Goal: Transaction & Acquisition: Download file/media

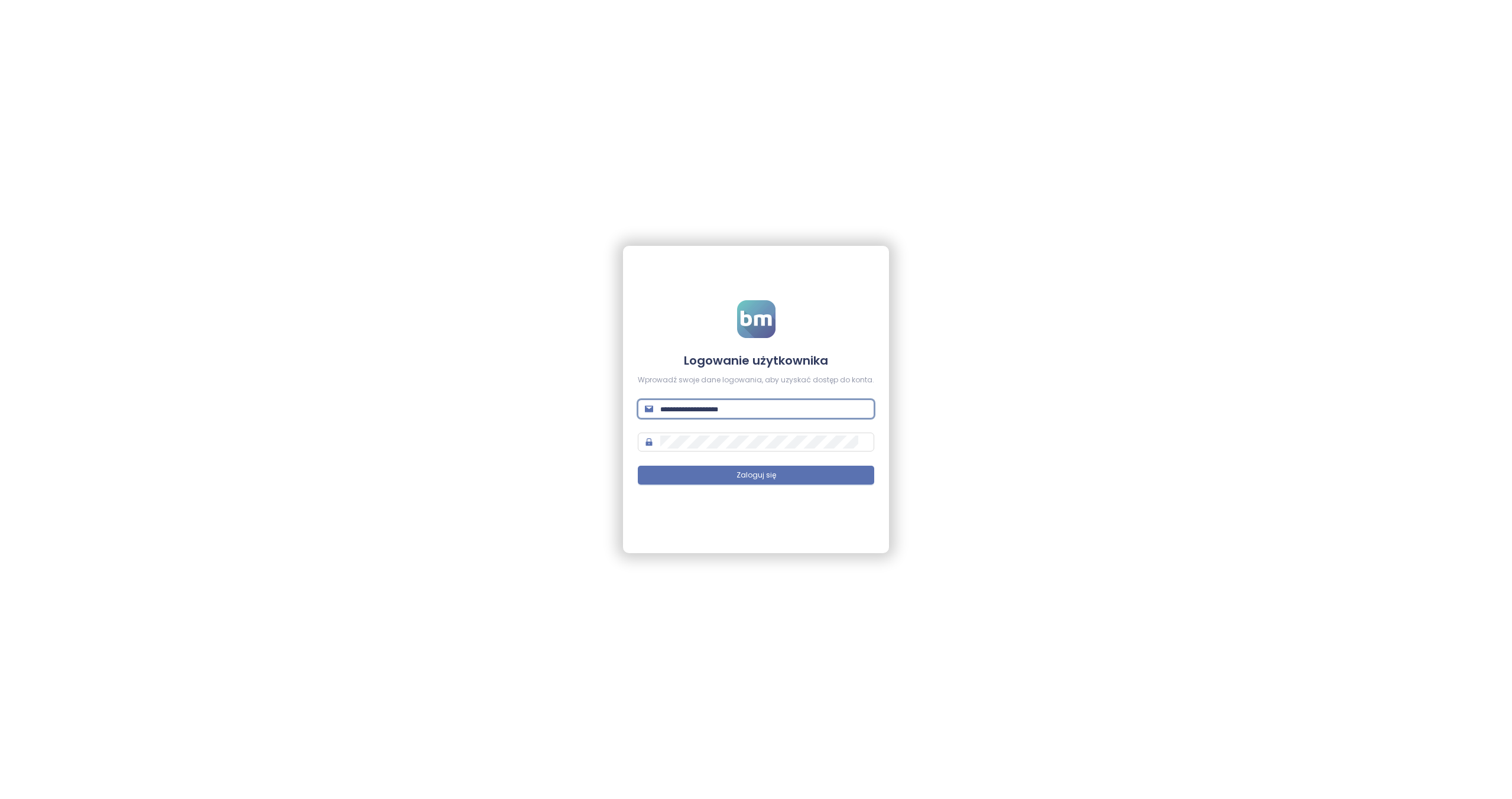
paste input "**********"
type input "**********"
click at [758, 471] on button "Zaloguj się" at bounding box center [756, 475] width 237 height 19
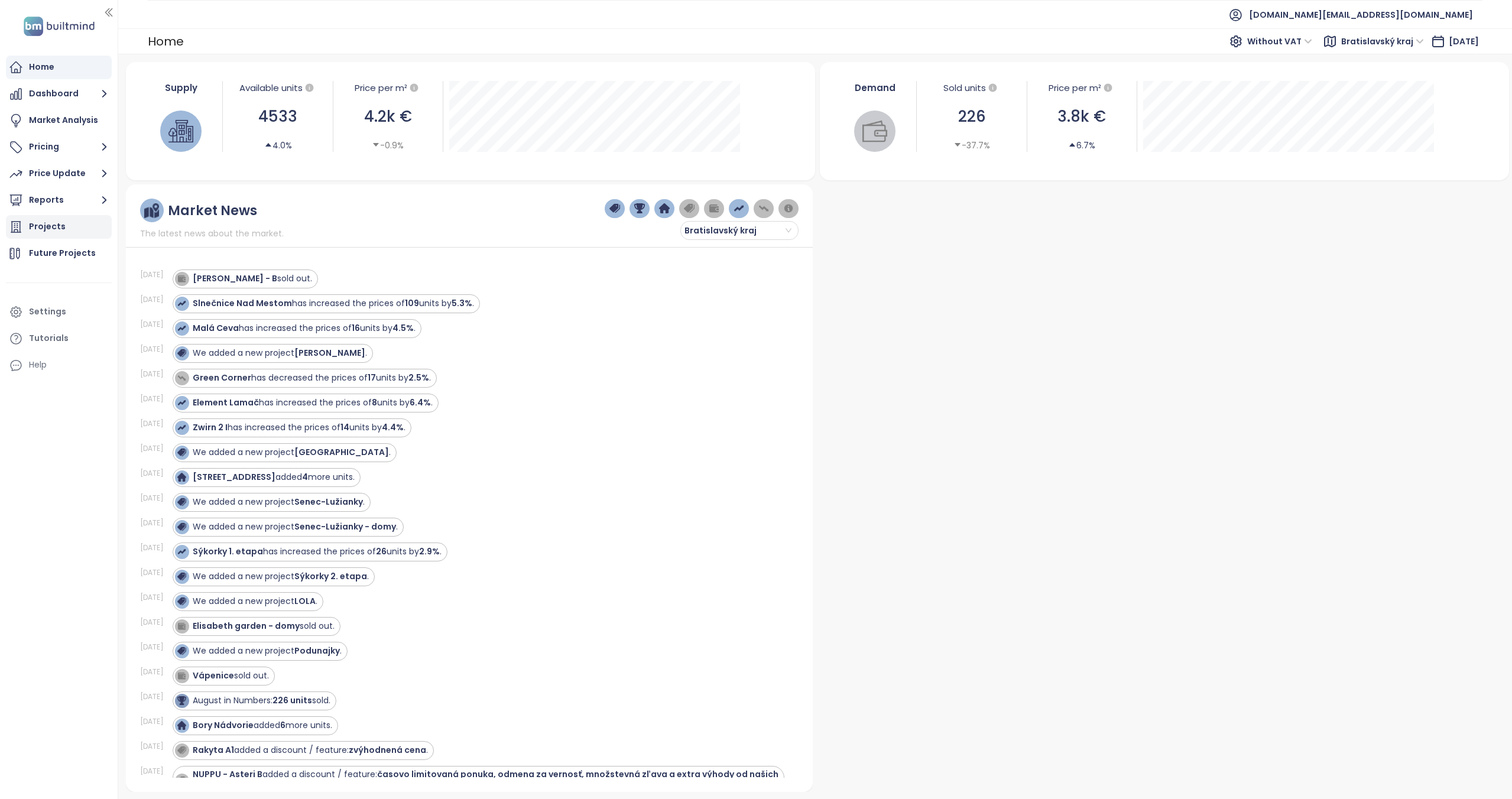
click at [59, 219] on div "Projects" at bounding box center [59, 227] width 106 height 24
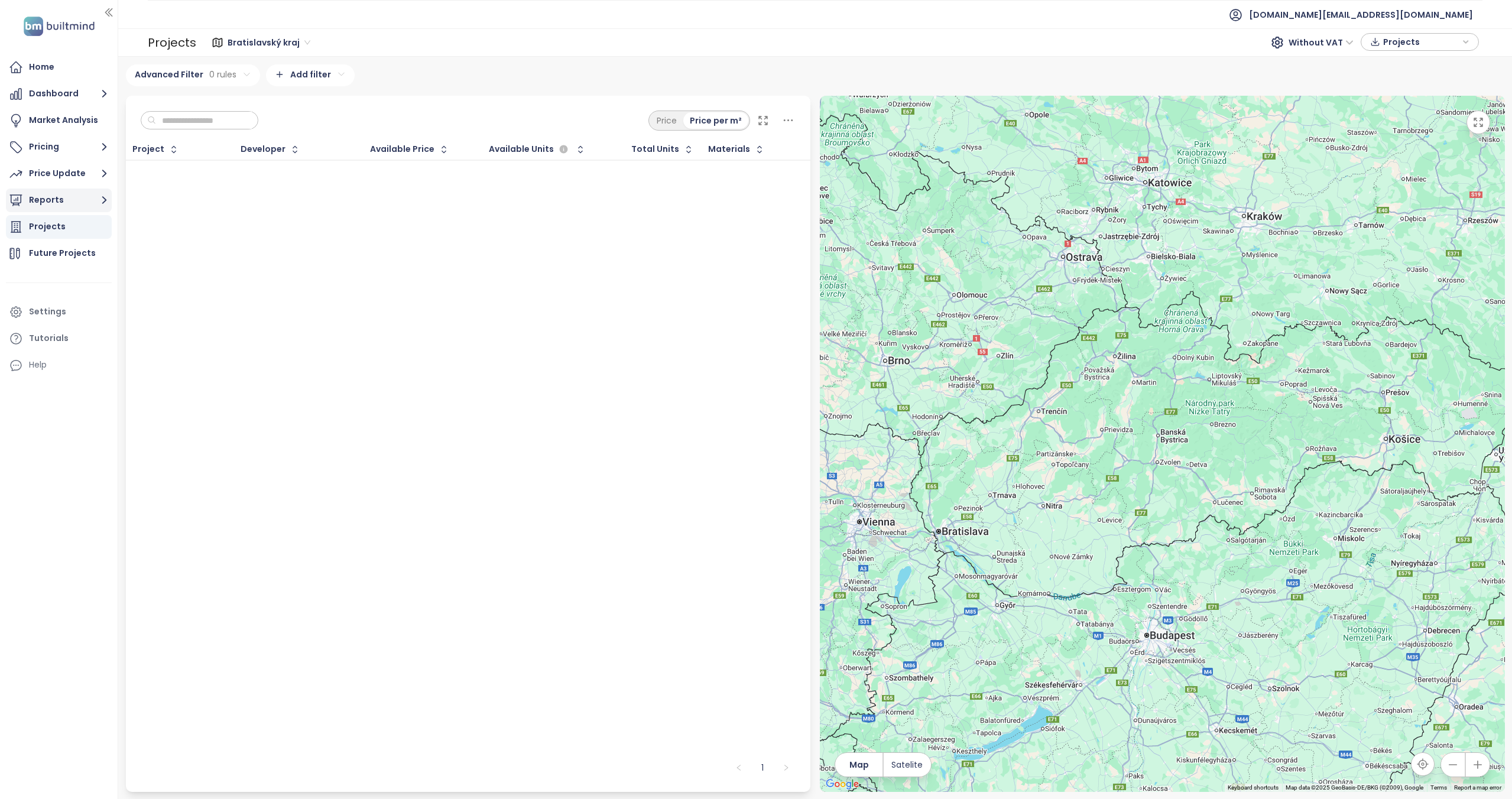
click at [46, 202] on button "Reports" at bounding box center [59, 200] width 106 height 24
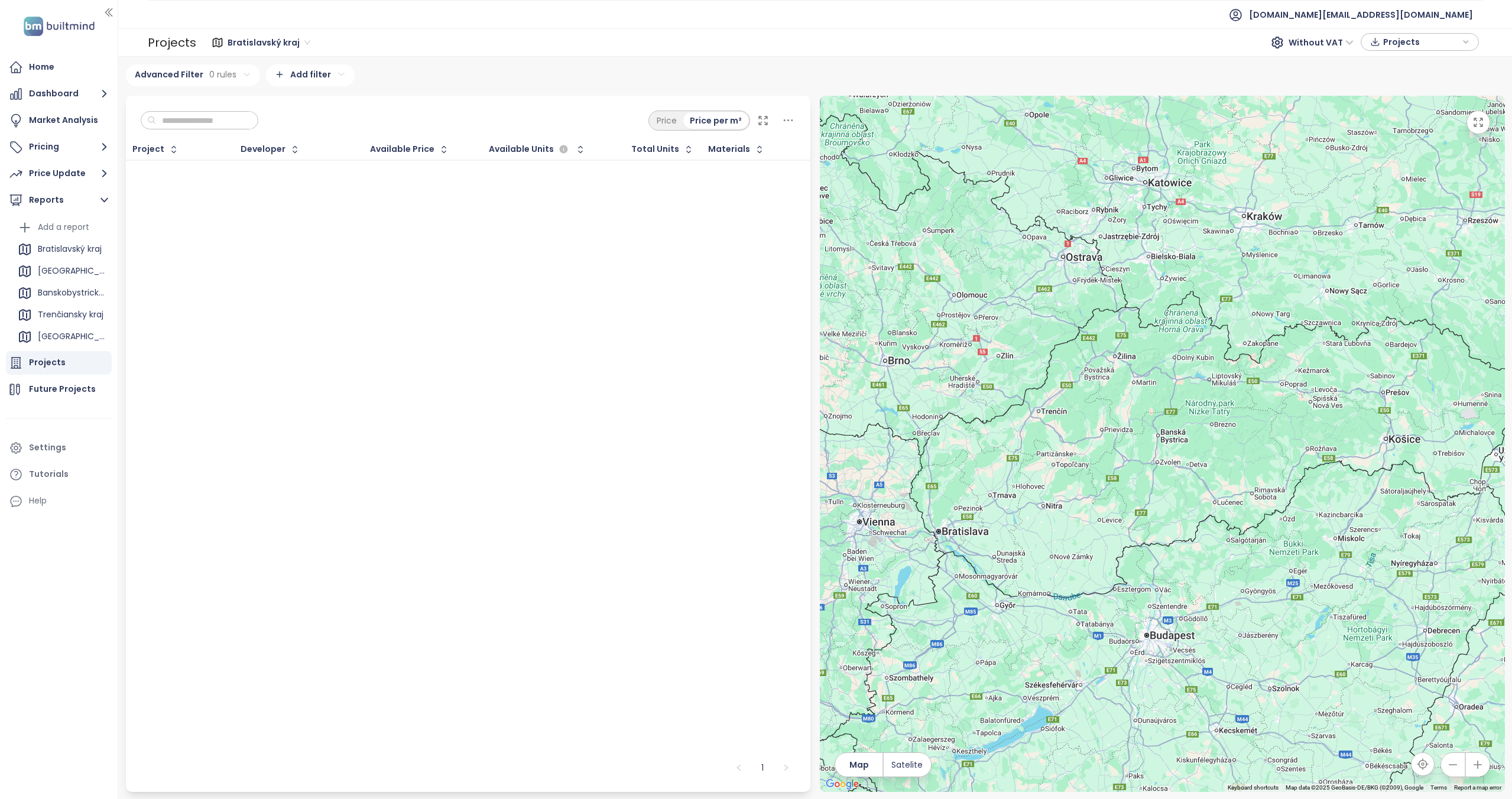
click at [52, 362] on div "Projects" at bounding box center [47, 362] width 36 height 15
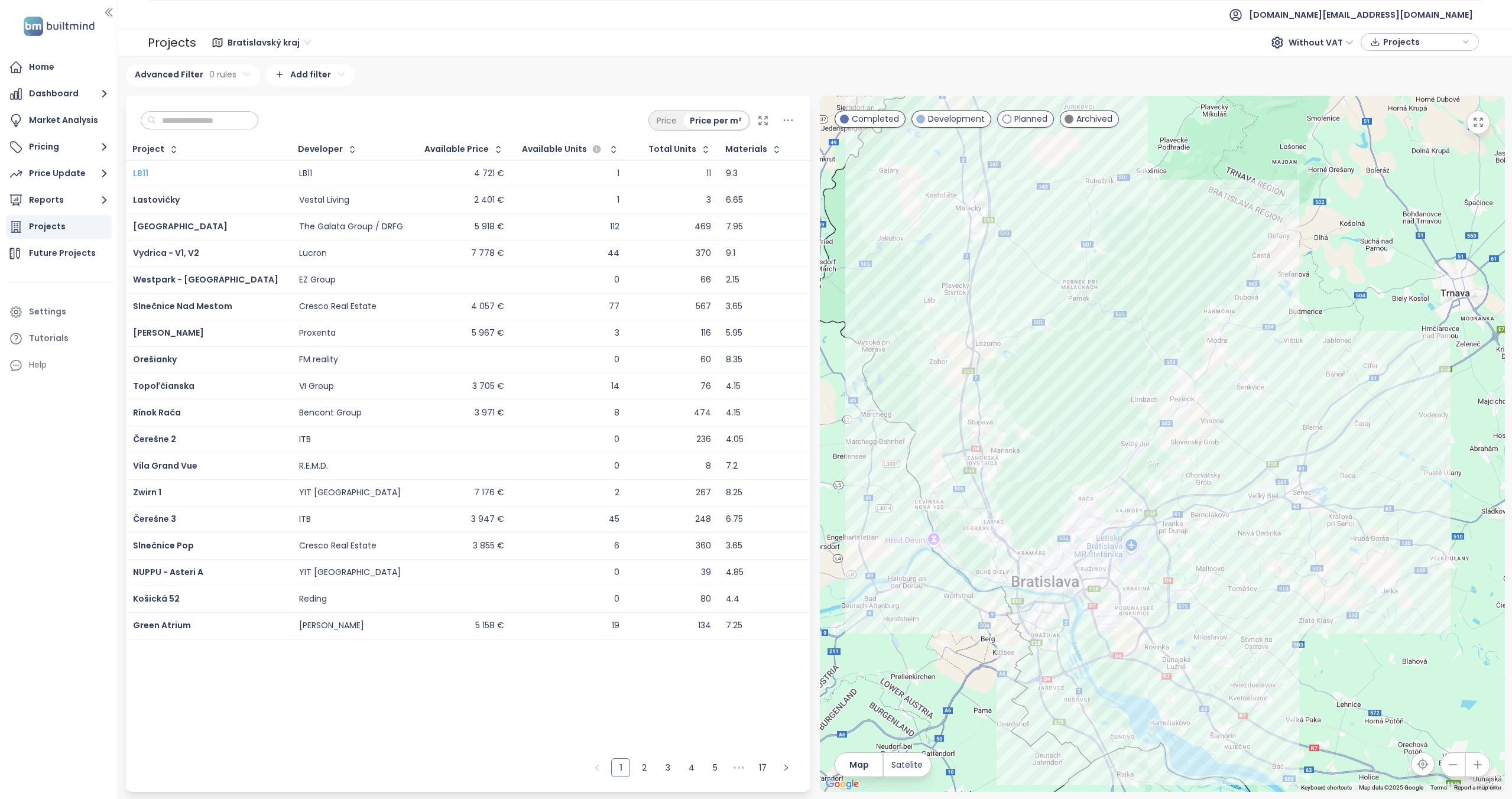
click at [138, 174] on span "LB11" at bounding box center [140, 173] width 15 height 12
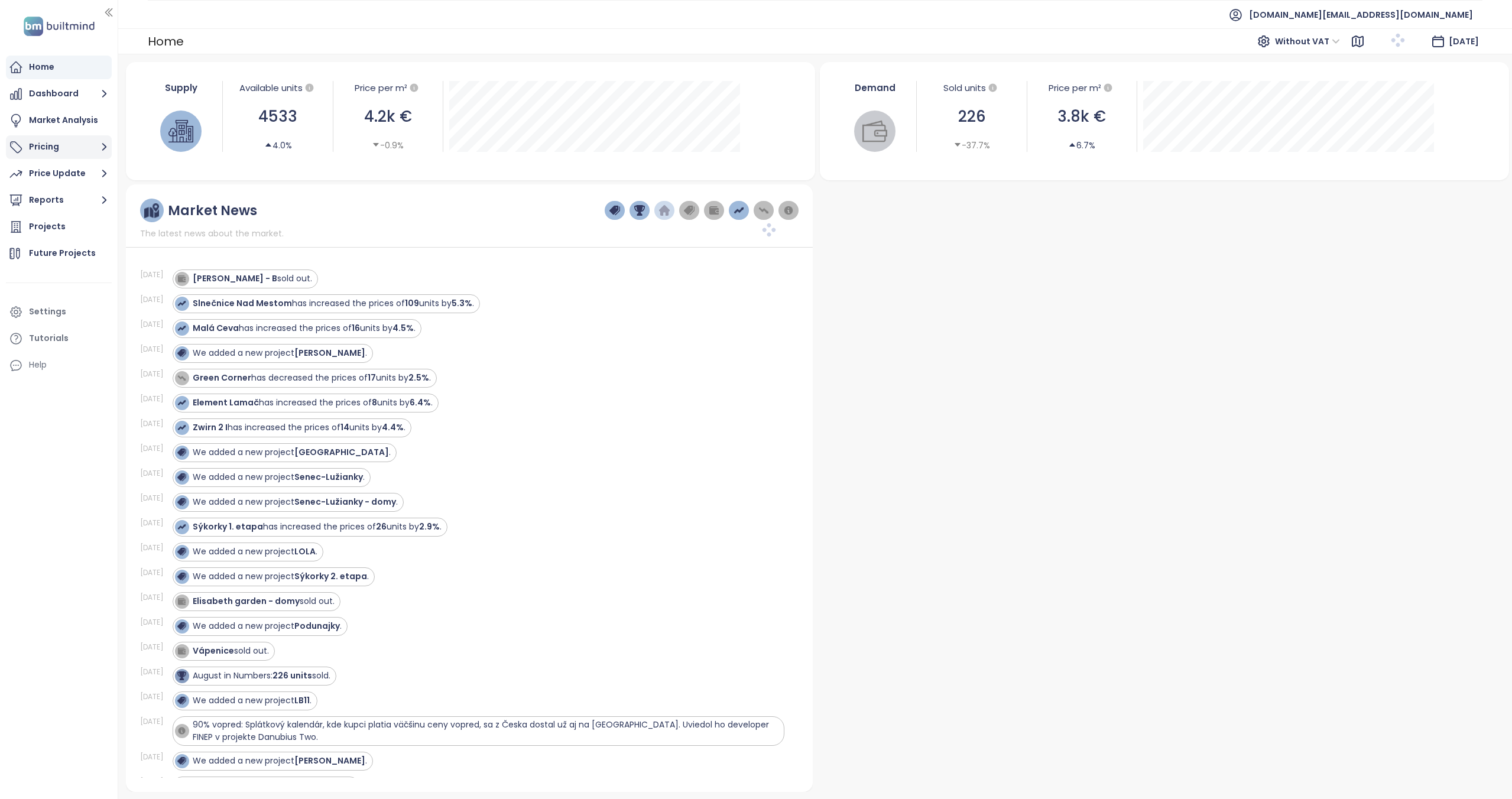
click at [65, 149] on button "Pricing" at bounding box center [59, 147] width 106 height 24
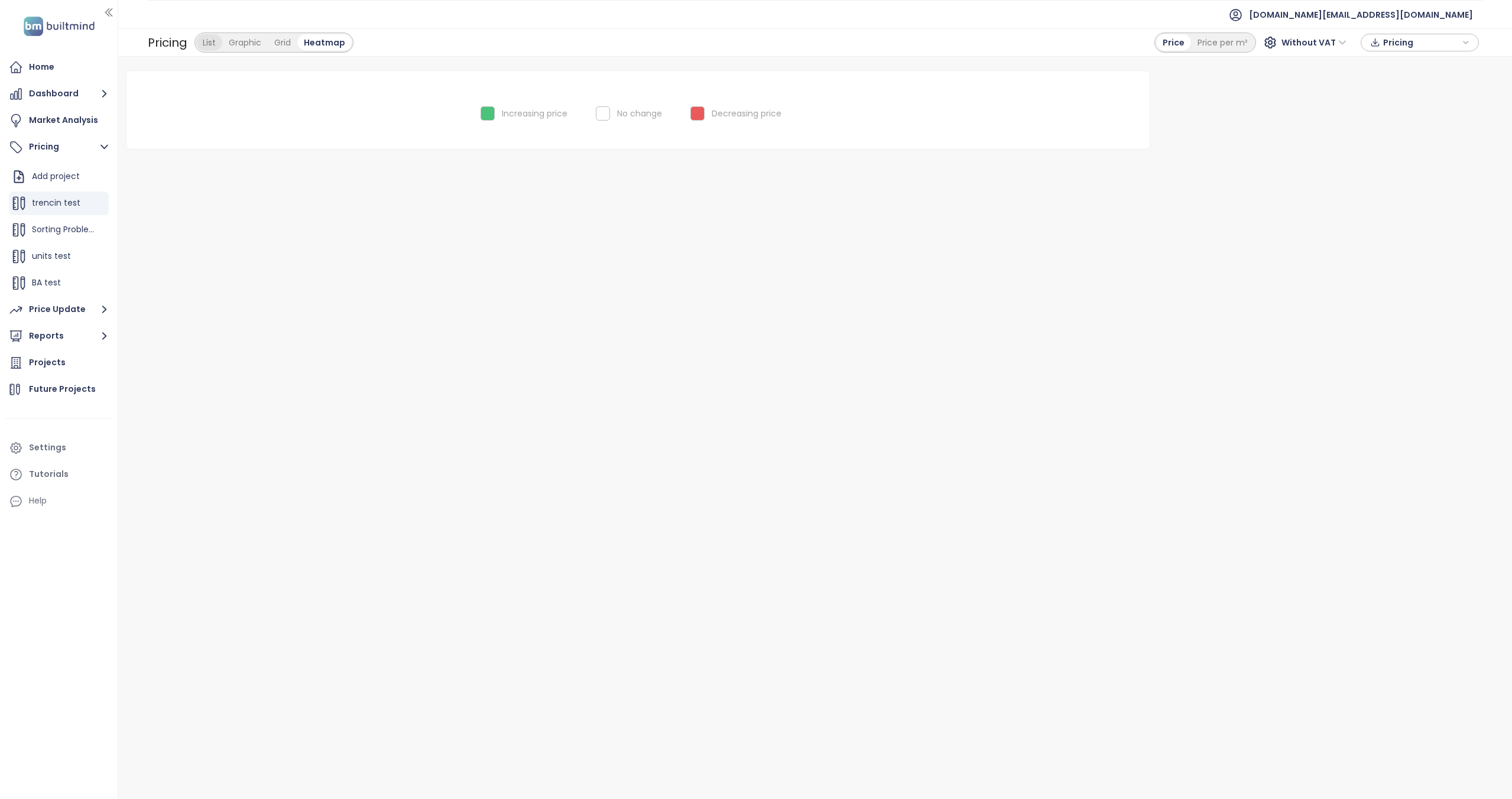
click at [213, 44] on div "List" at bounding box center [209, 43] width 26 height 17
click at [41, 256] on span "Money Estates" at bounding box center [62, 255] width 60 height 12
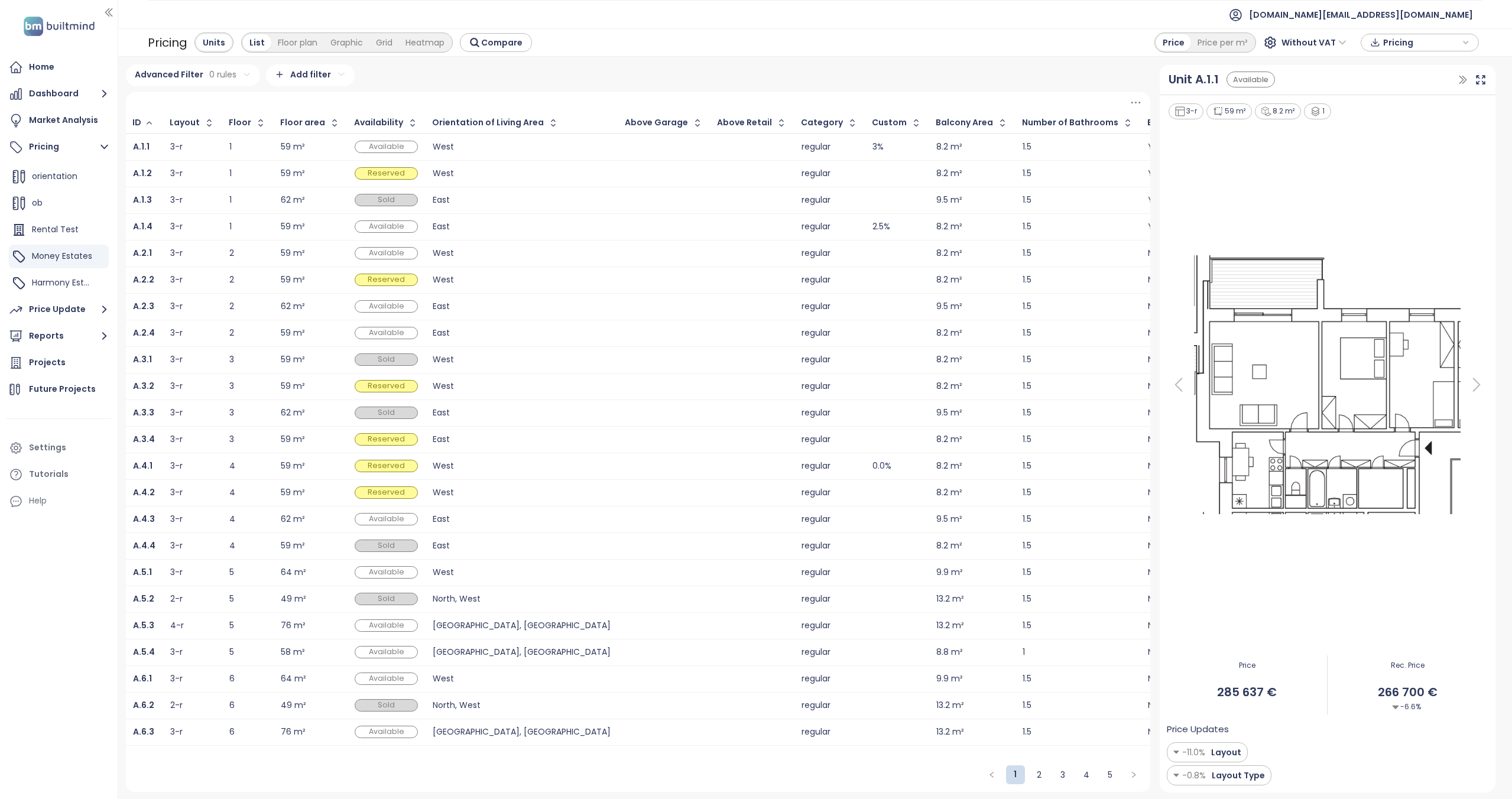
click at [1430, 41] on span "Pricing" at bounding box center [1421, 43] width 76 height 18
click at [1399, 62] on span "XLSX" at bounding box center [1401, 65] width 32 height 18
click at [1395, 128] on div "Realpad CSV" at bounding box center [1425, 126] width 69 height 13
click at [1392, 103] on span "Download" at bounding box center [1407, 101] width 44 height 13
